Goal: Transaction & Acquisition: Purchase product/service

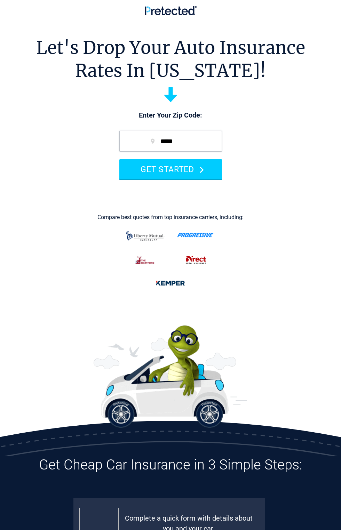
click at [129, 72] on h1 "Let's Drop Your Auto Insurance Rates In [US_STATE]!" at bounding box center [170, 60] width 269 height 46
click at [163, 246] on div at bounding box center [170, 259] width 92 height 63
click at [132, 41] on h1 "Let's Drop Your Auto Insurance Rates In [US_STATE]!" at bounding box center [170, 60] width 269 height 46
click at [149, 251] on div at bounding box center [170, 259] width 92 height 63
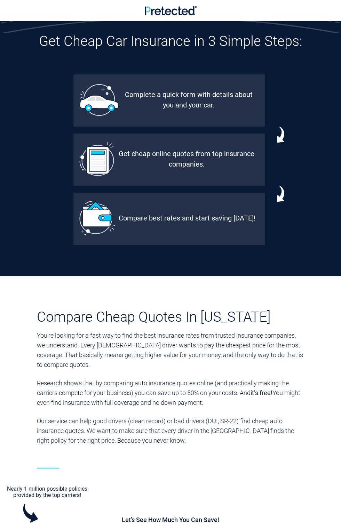
scroll to position [510, 0]
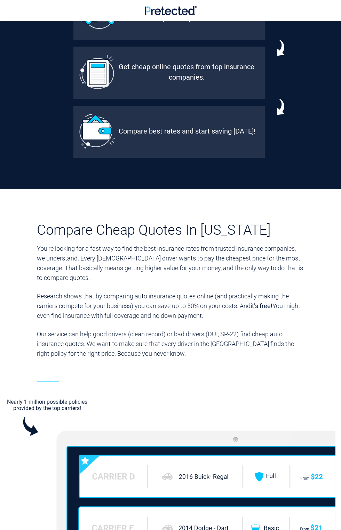
click at [102, 146] on img at bounding box center [97, 131] width 36 height 35
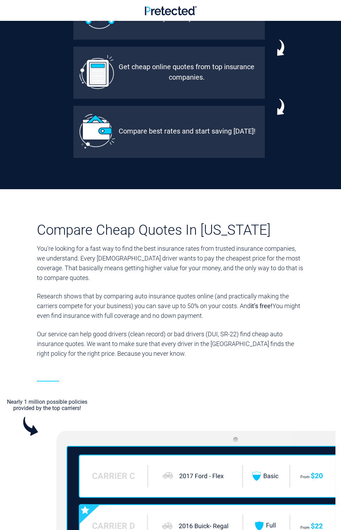
click at [198, 206] on section "Compare Cheap Quotes In [US_STATE] You're looking for a fast way to find the be…" at bounding box center [170, 479] width 341 height 580
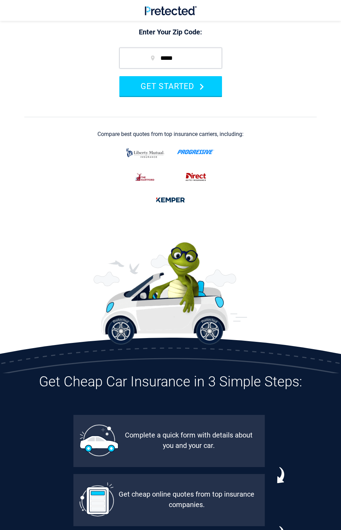
scroll to position [0, 0]
